Goal: Consume media (video, audio)

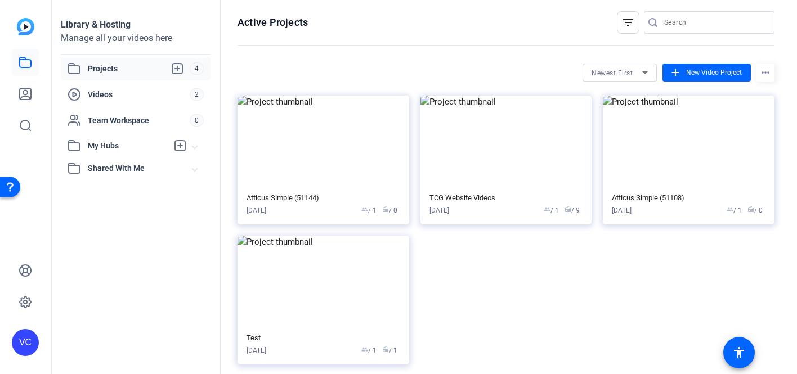
click at [144, 164] on span "Shared With Me" at bounding box center [140, 169] width 105 height 12
click at [144, 147] on span "My Hubs" at bounding box center [128, 146] width 80 height 12
click at [143, 125] on span "Team Workspace" at bounding box center [139, 120] width 102 height 11
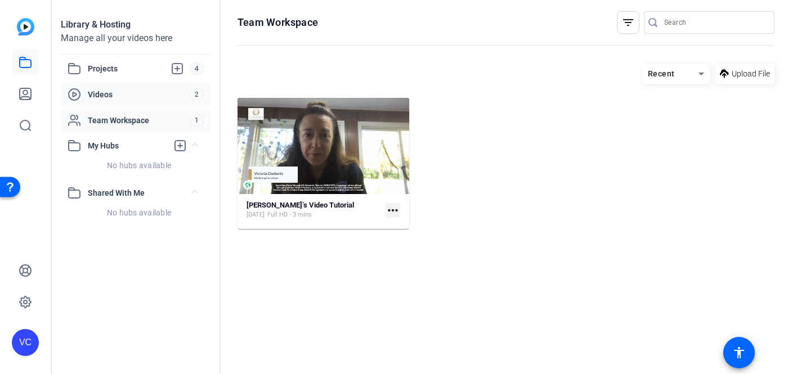
click at [140, 99] on span "Videos" at bounding box center [139, 94] width 102 height 11
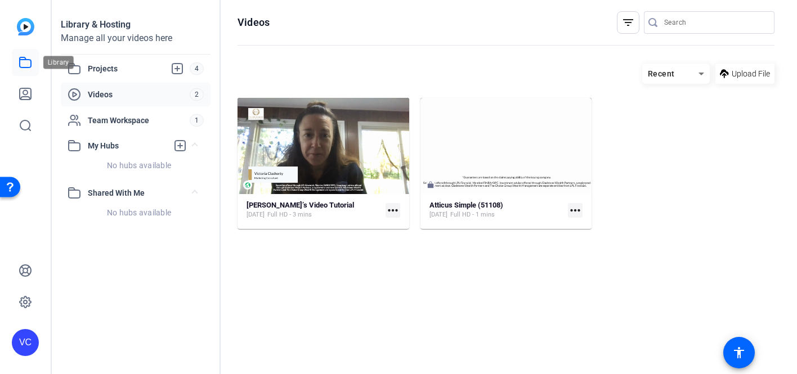
click at [24, 69] on link at bounding box center [25, 62] width 27 height 27
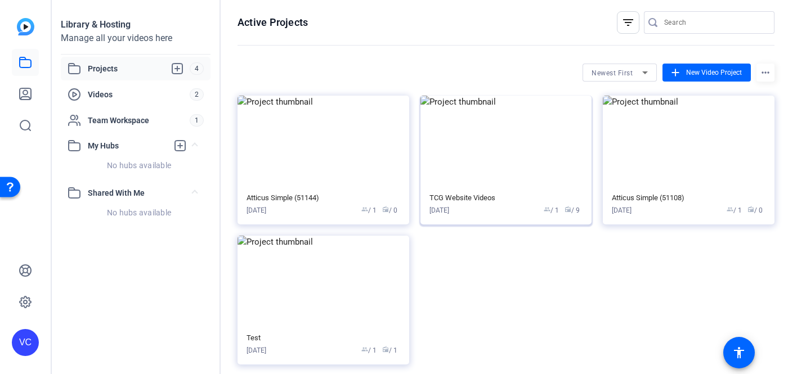
click at [575, 210] on span "radio / 9" at bounding box center [572, 211] width 15 height 10
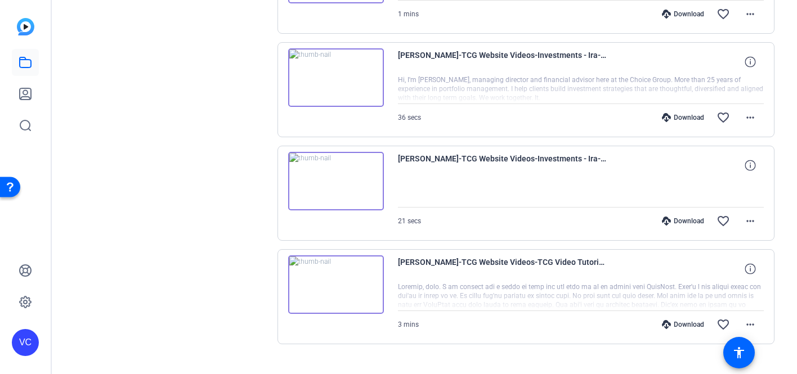
scroll to position [827, 0]
click at [332, 78] on img at bounding box center [336, 78] width 96 height 59
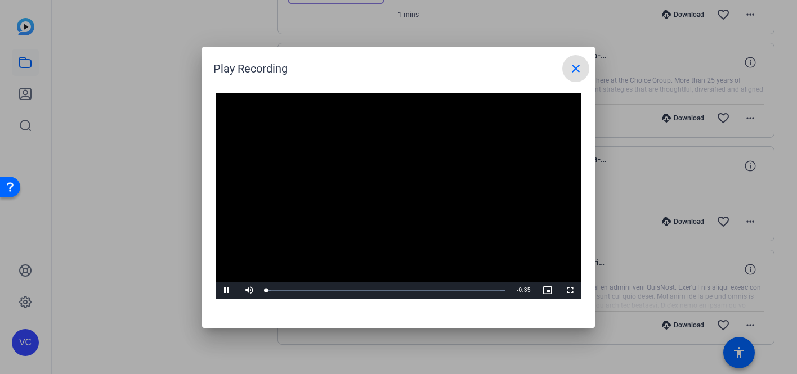
click at [386, 195] on video "Video Player" at bounding box center [399, 196] width 366 height 206
click at [224, 291] on span "Video Player" at bounding box center [227, 291] width 23 height 0
click at [579, 64] on mat-icon "close" at bounding box center [576, 69] width 14 height 14
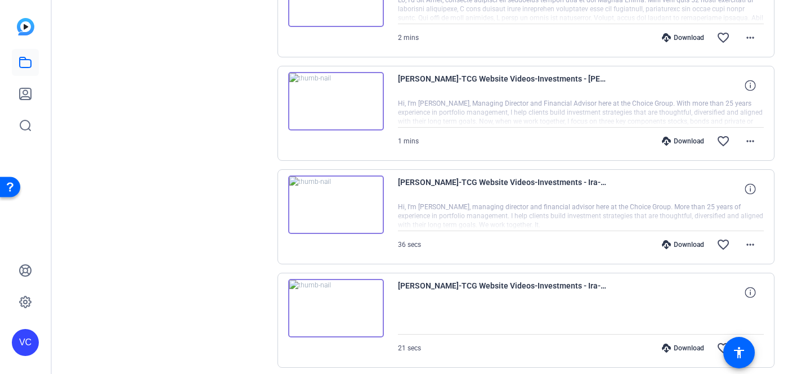
scroll to position [690, 0]
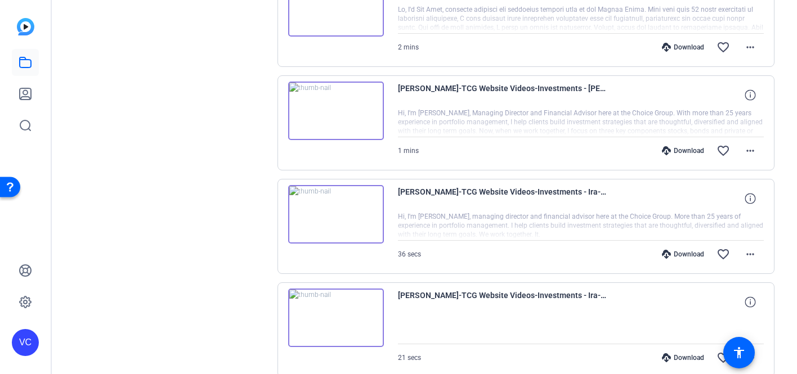
click at [332, 108] on img at bounding box center [336, 111] width 96 height 59
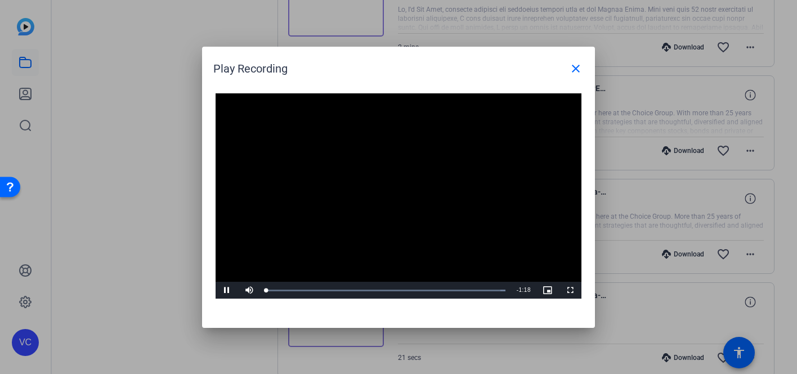
click at [387, 186] on video "Video Player" at bounding box center [399, 196] width 366 height 206
click at [226, 291] on span "Video Player" at bounding box center [227, 291] width 23 height 0
click at [228, 291] on span "Video Player" at bounding box center [227, 291] width 23 height 0
click at [574, 65] on mat-icon "close" at bounding box center [576, 69] width 14 height 14
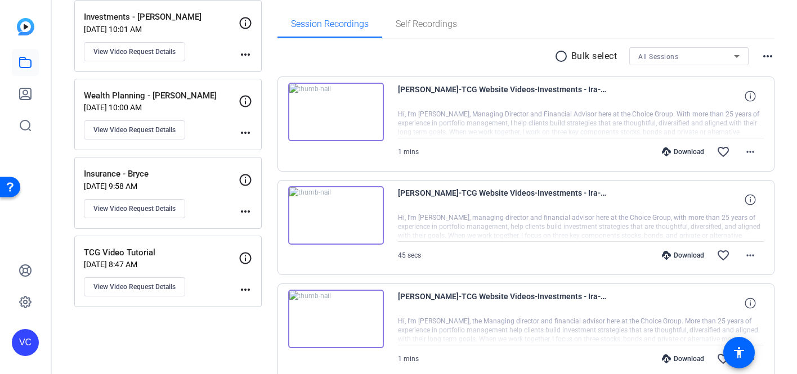
scroll to position [170, 0]
click at [186, 180] on p "Insurance - Bryce" at bounding box center [161, 175] width 155 height 13
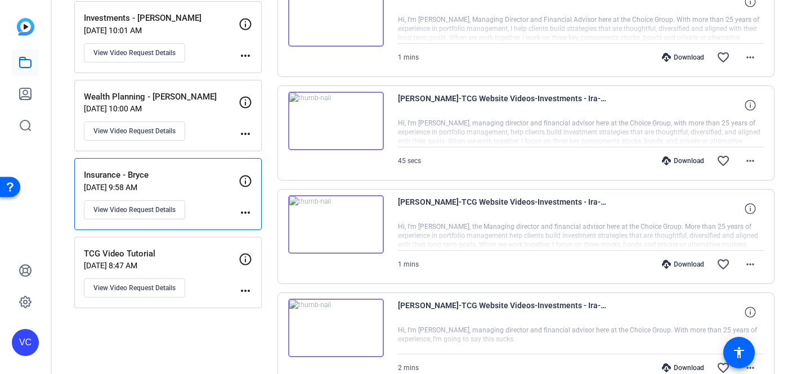
scroll to position [118, 0]
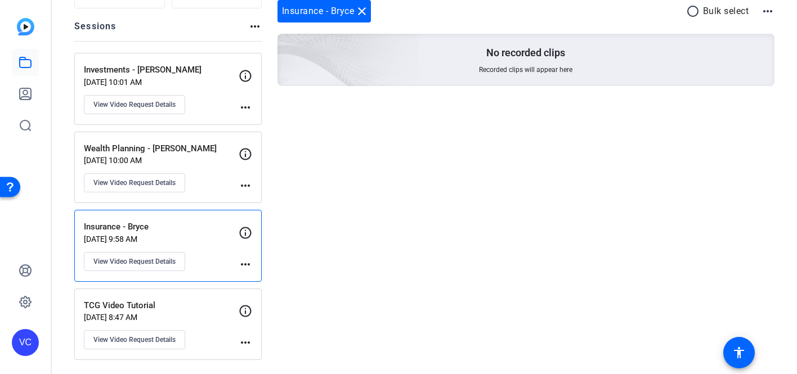
click at [195, 166] on div "Wealth Planning - [PERSON_NAME] [DATE] 10:00 AM View Video Request Details" at bounding box center [161, 167] width 155 height 51
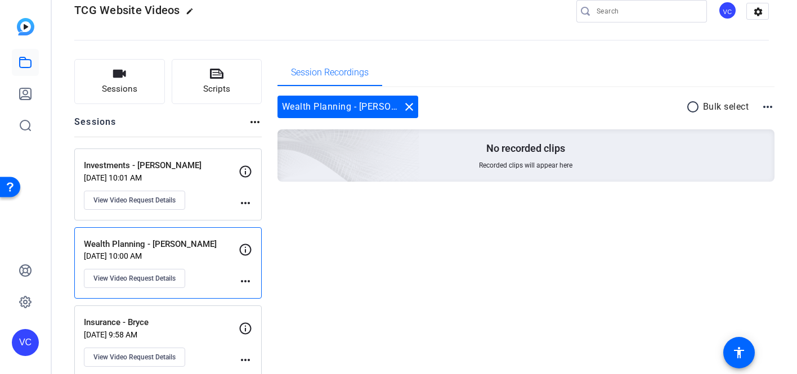
scroll to position [20, 0]
